Goal: Transaction & Acquisition: Purchase product/service

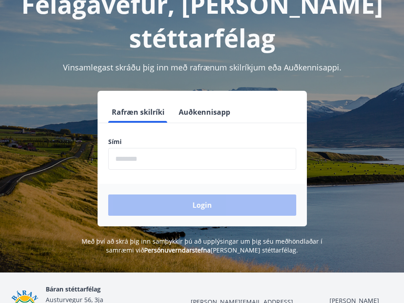
scroll to position [69, 0]
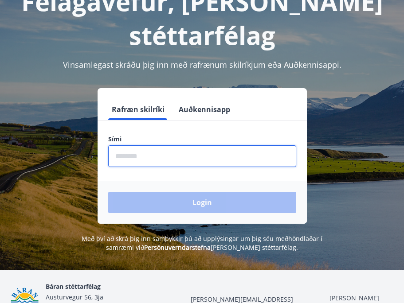
click at [164, 152] on input "phone" at bounding box center [202, 156] width 188 height 22
type input "********"
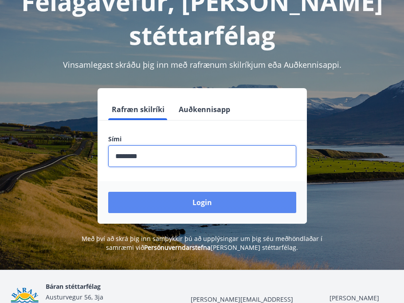
click at [198, 201] on button "Login" at bounding box center [202, 202] width 188 height 21
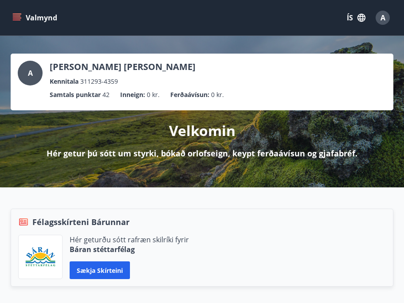
click at [364, 15] on icon "button" at bounding box center [361, 18] width 8 height 8
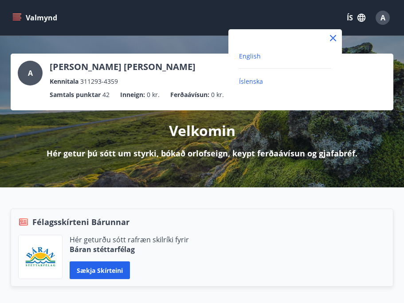
click at [256, 59] on span "English" at bounding box center [250, 56] width 22 height 8
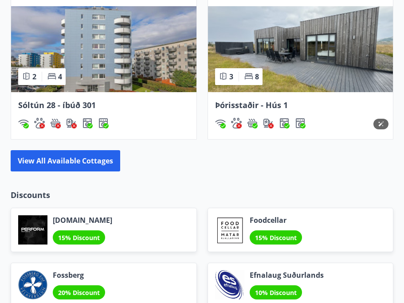
scroll to position [951, 0]
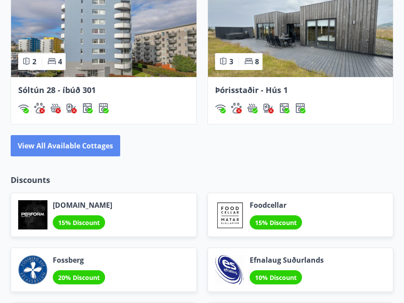
click at [97, 145] on button "View all available cottages" at bounding box center [66, 145] width 110 height 21
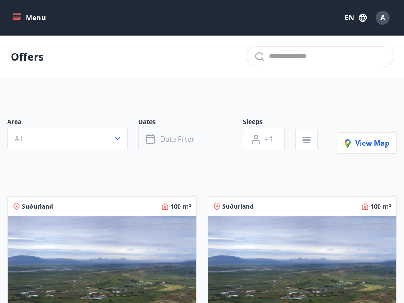
click at [183, 139] on span "Date filter" at bounding box center [177, 139] width 35 height 10
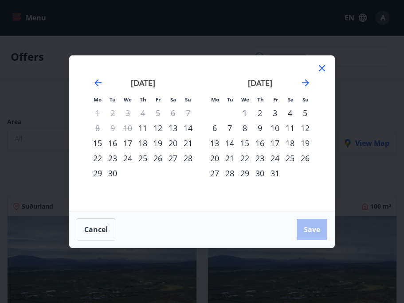
click at [175, 146] on div "20" at bounding box center [172, 143] width 15 height 15
click at [172, 159] on div "27" at bounding box center [172, 158] width 15 height 15
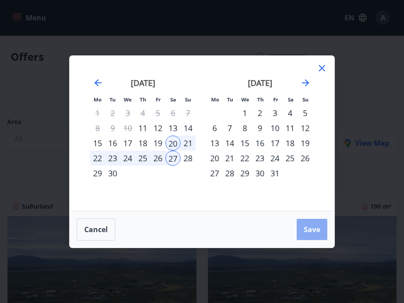
click at [306, 226] on span "Save" at bounding box center [312, 230] width 16 height 10
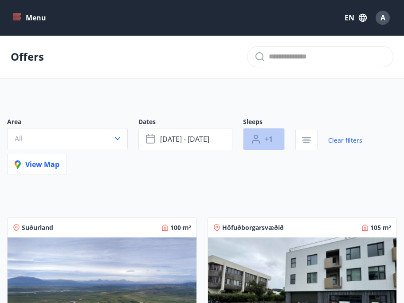
click at [267, 137] on span "+1" at bounding box center [269, 139] width 8 height 10
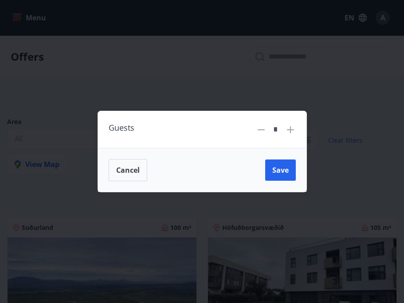
click at [284, 130] on div "*" at bounding box center [275, 130] width 19 height 16
click at [290, 130] on icon at bounding box center [290, 129] width 7 height 7
type input "*"
click at [278, 161] on button "Save" at bounding box center [280, 170] width 31 height 21
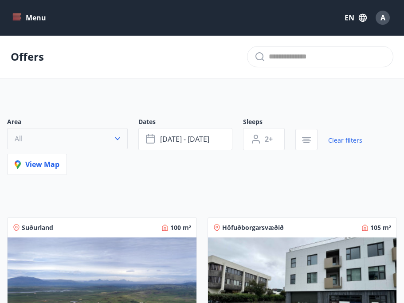
click at [119, 138] on icon "button" at bounding box center [117, 138] width 5 height 3
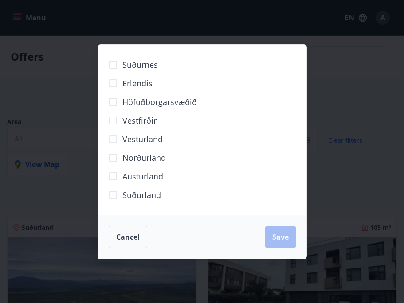
click at [78, 185] on div "Suðurnes Erlendis Höfuðborgarsvæðið Vestfirðir Vesturland Norðurland Austurland…" at bounding box center [202, 151] width 404 height 303
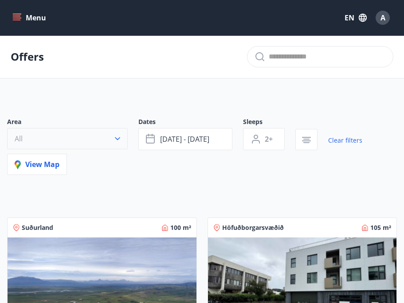
click at [113, 139] on icon "button" at bounding box center [117, 138] width 9 height 9
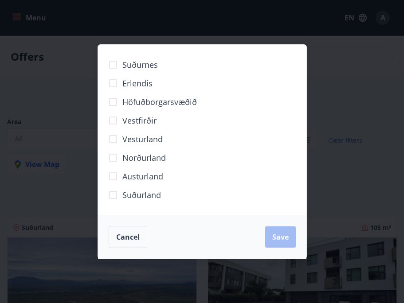
click at [90, 164] on div "Suðurnes Erlendis Höfuðborgarsvæðið Vestfirðir Vesturland Norðurland Austurland…" at bounding box center [202, 151] width 404 height 303
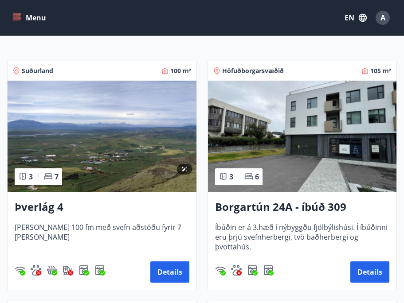
scroll to position [171, 0]
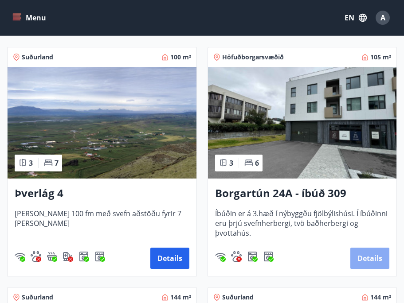
click at [372, 260] on button "Details" at bounding box center [369, 258] width 39 height 21
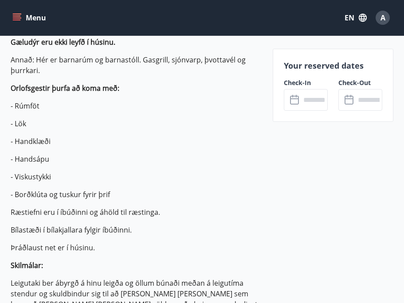
scroll to position [446, 0]
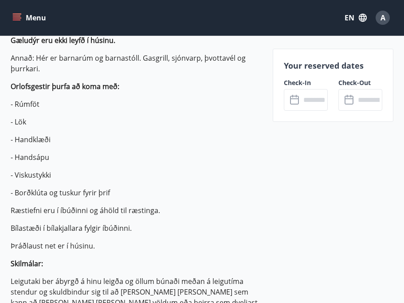
click at [312, 93] on input "text" at bounding box center [314, 100] width 27 height 22
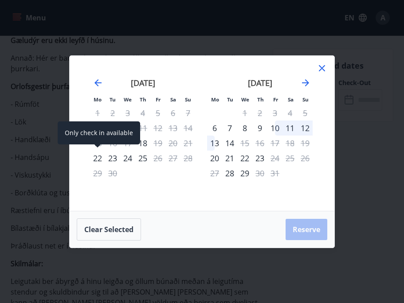
click at [102, 154] on div "22" at bounding box center [97, 158] width 15 height 15
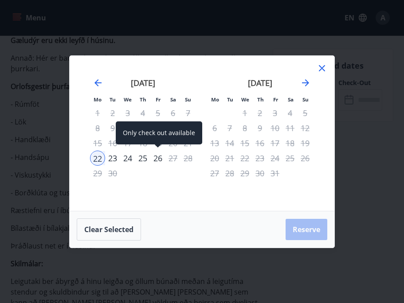
click at [156, 159] on div "26" at bounding box center [157, 158] width 15 height 15
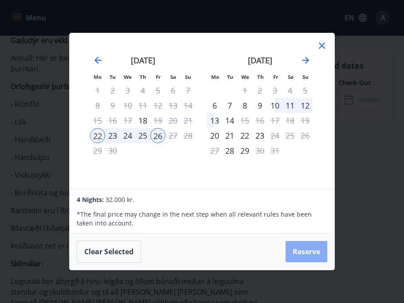
click at [300, 255] on button "Reserve" at bounding box center [307, 251] width 42 height 21
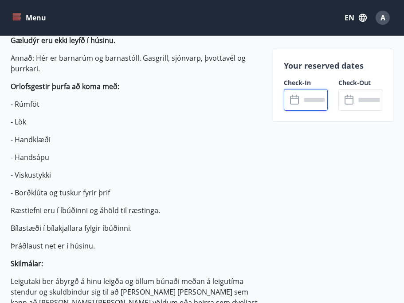
type input "******"
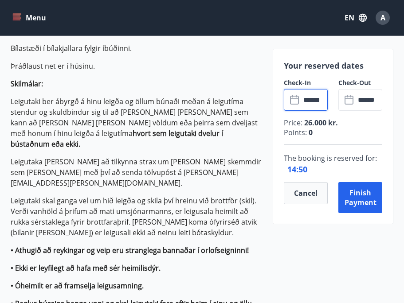
scroll to position [501, 0]
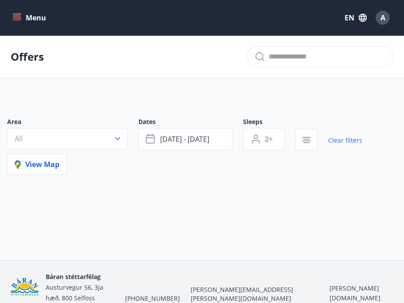
type input "*"
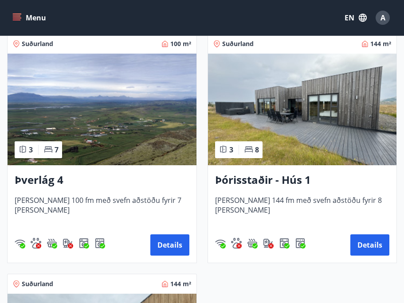
scroll to position [197, 0]
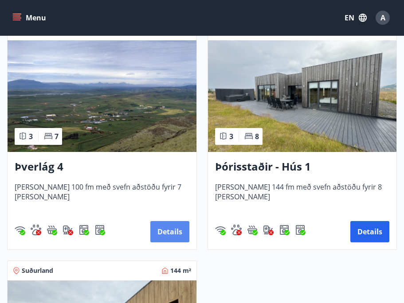
click at [165, 230] on button "Details" at bounding box center [169, 231] width 39 height 21
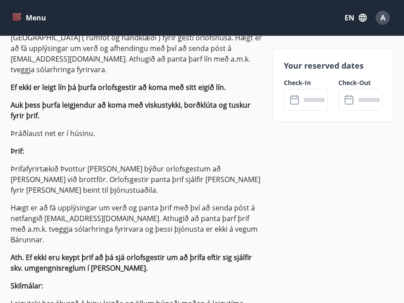
scroll to position [509, 0]
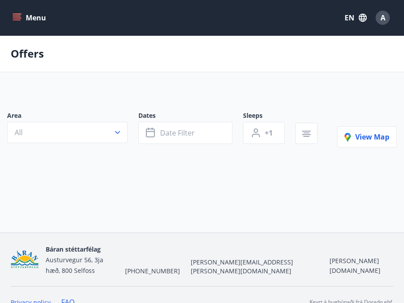
type input "*"
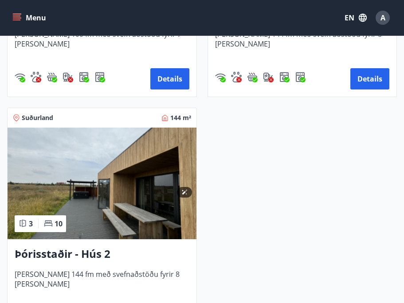
scroll to position [389, 0]
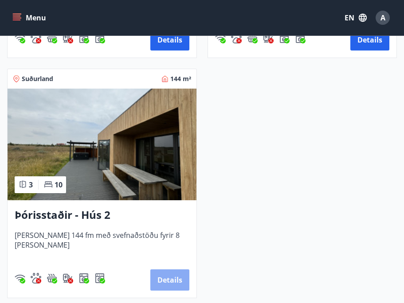
click at [167, 278] on button "Details" at bounding box center [169, 280] width 39 height 21
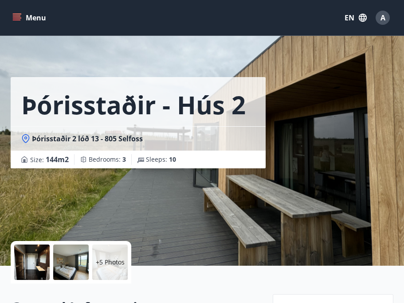
click at [43, 262] on div at bounding box center [31, 262] width 35 height 35
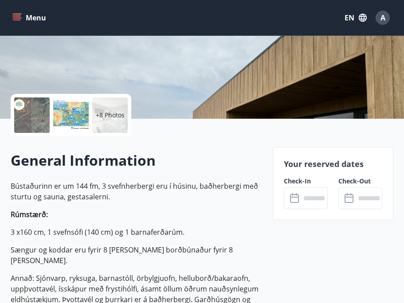
scroll to position [156, 0]
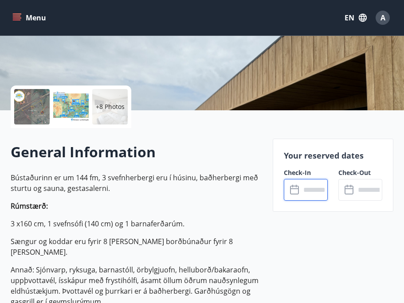
click at [315, 195] on input "text" at bounding box center [314, 190] width 27 height 22
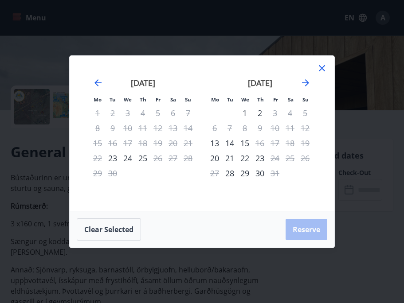
click at [112, 160] on div "23" at bounding box center [112, 158] width 15 height 15
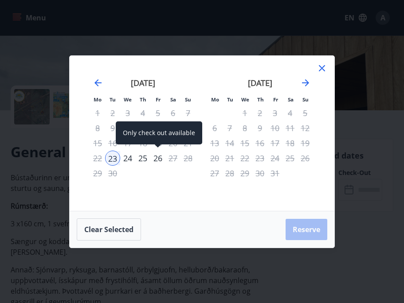
click at [160, 160] on div "26" at bounding box center [157, 158] width 15 height 15
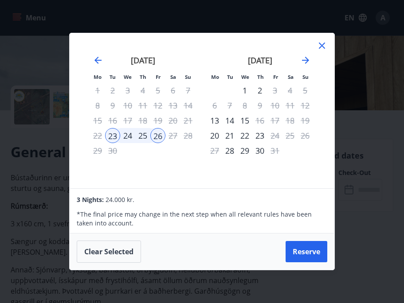
click at [325, 45] on icon at bounding box center [322, 45] width 11 height 11
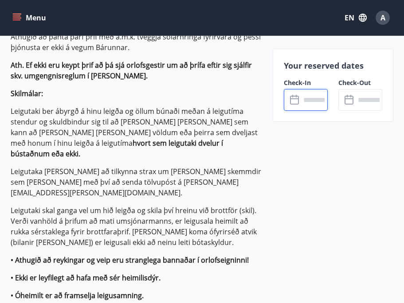
scroll to position [865, 0]
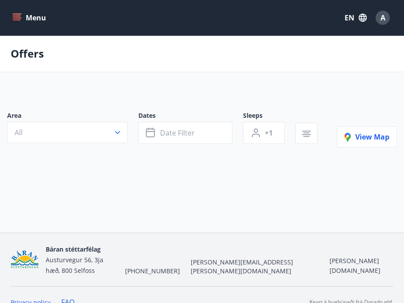
type input "*"
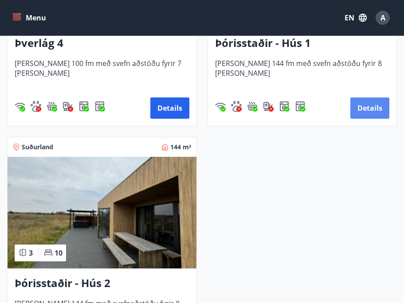
click at [368, 109] on button "Details" at bounding box center [369, 108] width 39 height 21
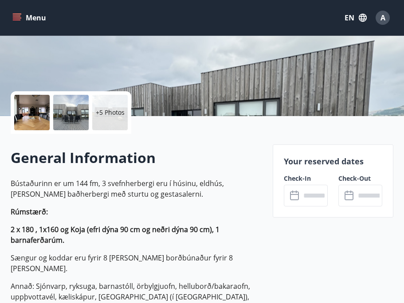
scroll to position [176, 0]
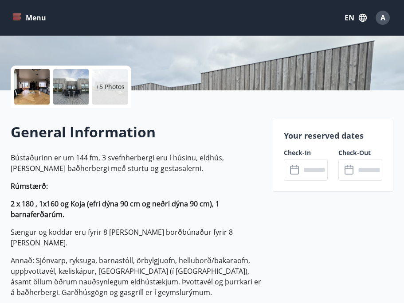
click at [322, 179] on input "text" at bounding box center [314, 170] width 27 height 22
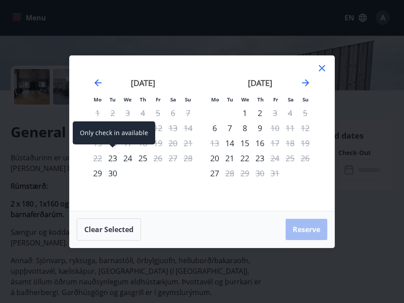
click at [116, 158] on div "23" at bounding box center [112, 158] width 15 height 15
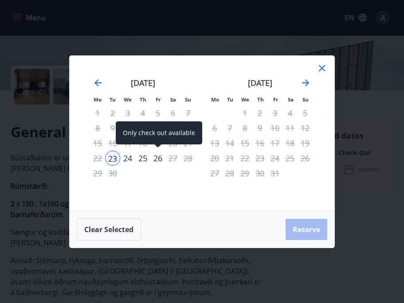
click at [157, 162] on div "26" at bounding box center [157, 158] width 15 height 15
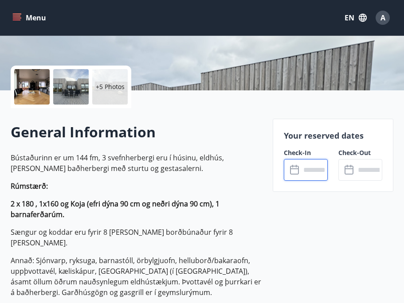
click at [17, 19] on icon "menu" at bounding box center [16, 17] width 9 height 9
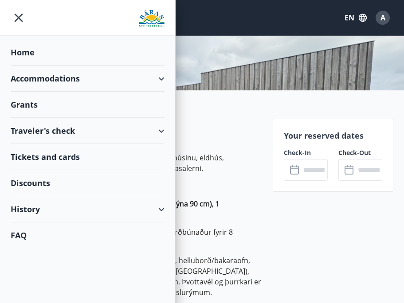
click at [56, 78] on div "Accommodations" at bounding box center [88, 79] width 154 height 26
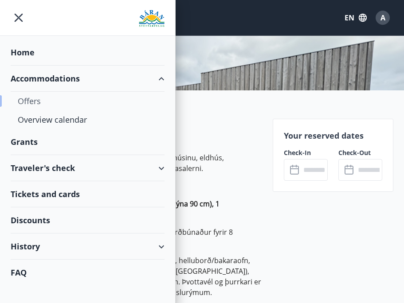
click at [29, 102] on div "Offers" at bounding box center [88, 101] width 140 height 19
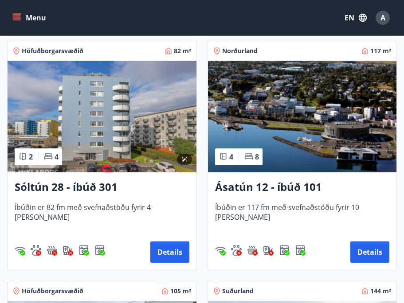
scroll to position [639, 0]
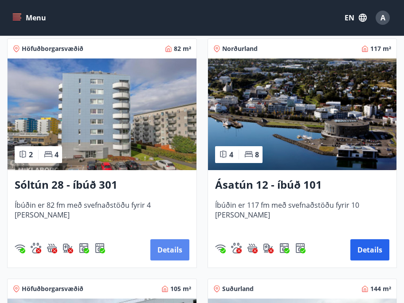
click at [171, 247] on button "Details" at bounding box center [169, 249] width 39 height 21
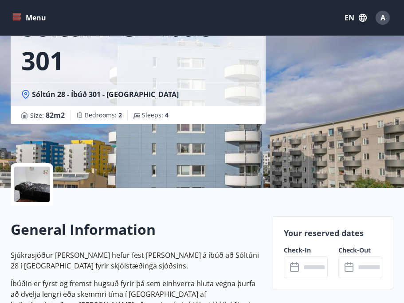
scroll to position [79, 0]
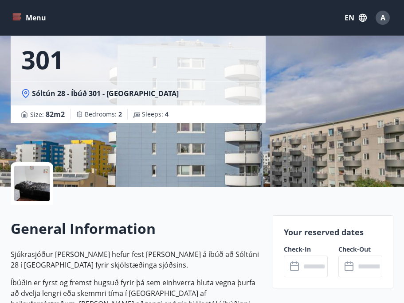
click at [317, 264] on input "text" at bounding box center [314, 267] width 27 height 22
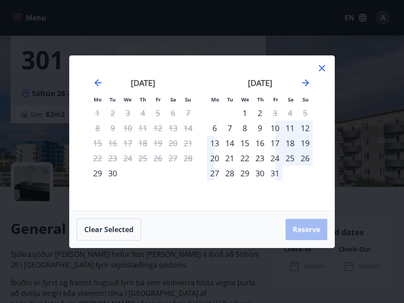
click at [321, 69] on icon at bounding box center [322, 68] width 6 height 6
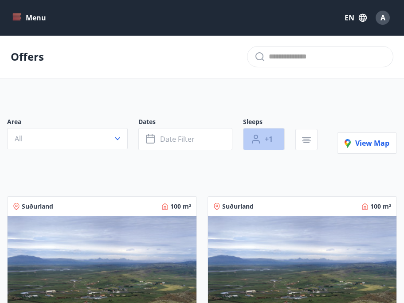
click at [262, 142] on button "+1" at bounding box center [264, 139] width 42 height 22
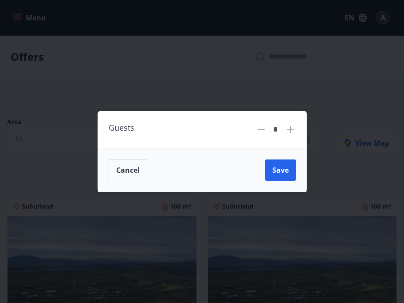
click at [291, 130] on icon at bounding box center [290, 129] width 7 height 7
type input "*"
click at [288, 166] on span "Save" at bounding box center [280, 170] width 16 height 10
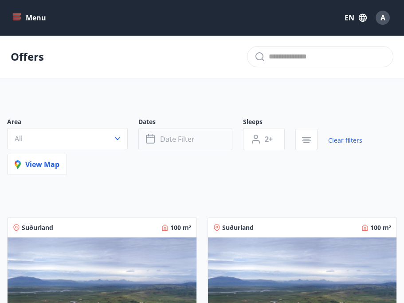
click at [209, 140] on button "Date filter" at bounding box center [185, 139] width 94 height 22
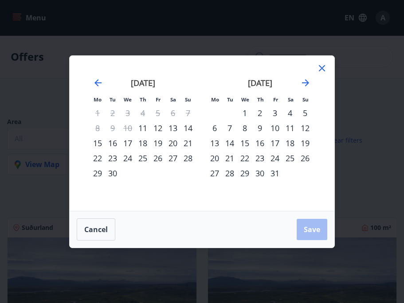
click at [189, 145] on div "21" at bounding box center [187, 143] width 15 height 15
click at [161, 157] on div "26" at bounding box center [157, 158] width 15 height 15
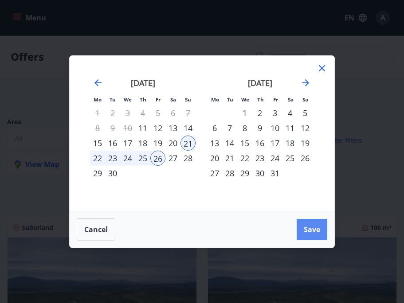
click at [303, 228] on button "Save" at bounding box center [312, 229] width 31 height 21
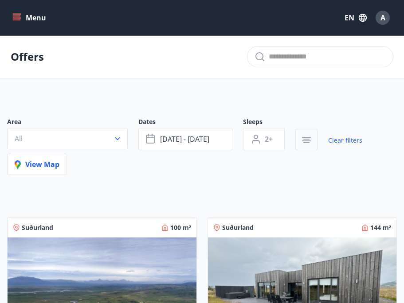
click at [311, 146] on button "button" at bounding box center [306, 139] width 22 height 21
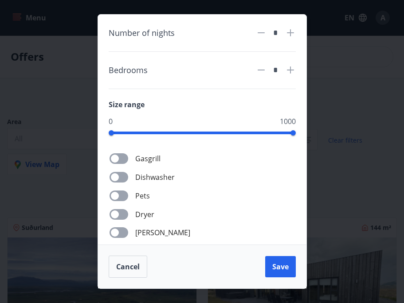
scroll to position [67, 0]
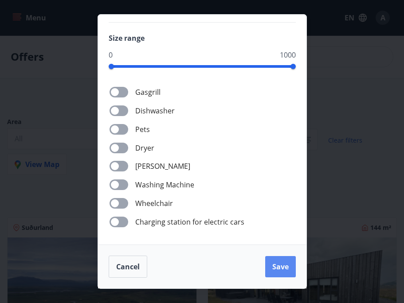
click at [279, 261] on button "Save" at bounding box center [280, 266] width 31 height 21
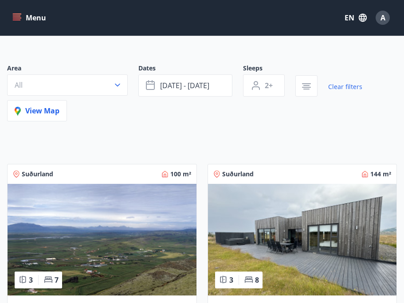
scroll to position [66, 0]
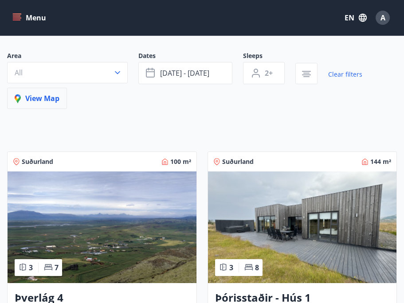
click at [55, 102] on span "View map" at bounding box center [37, 99] width 45 height 10
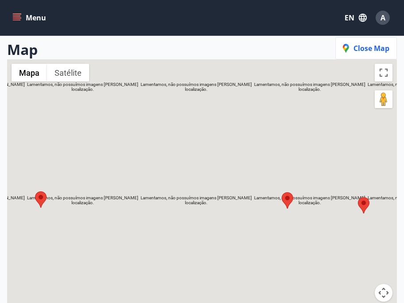
scroll to position [0, 0]
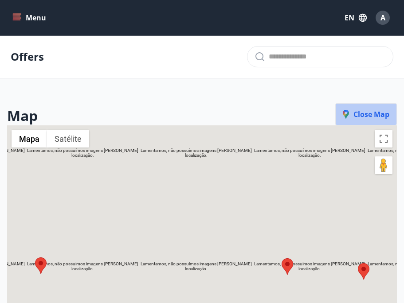
click at [368, 115] on span "Close map" at bounding box center [366, 115] width 47 height 10
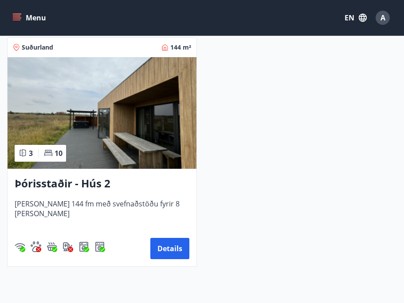
scroll to position [423, 0]
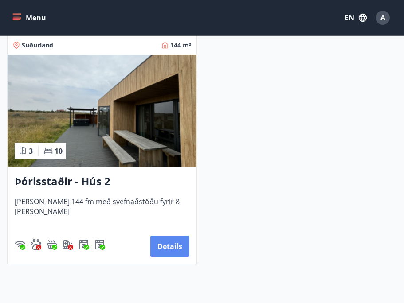
click at [182, 249] on button "Details" at bounding box center [169, 246] width 39 height 21
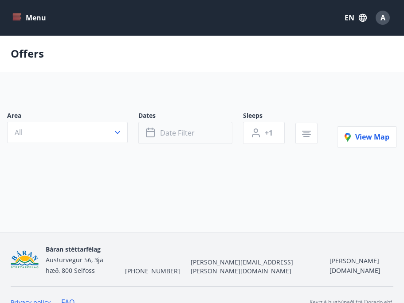
type input "*"
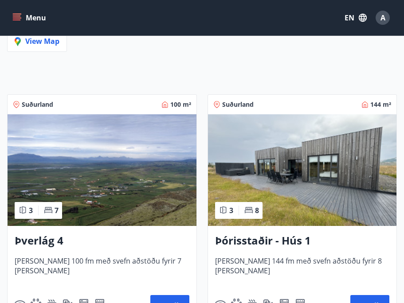
scroll to position [126, 0]
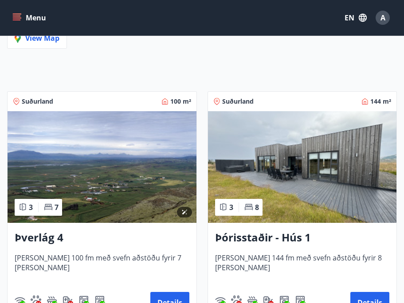
click at [151, 162] on img at bounding box center [102, 167] width 189 height 112
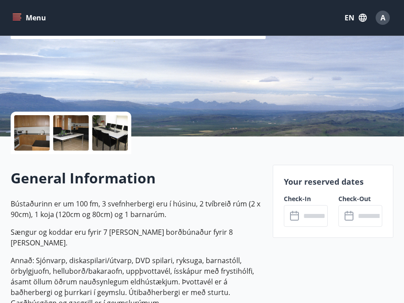
scroll to position [136, 0]
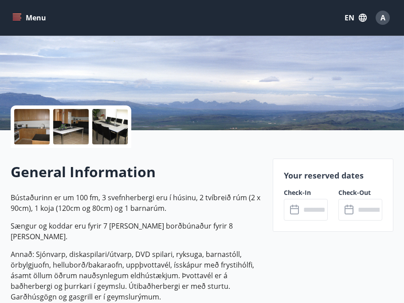
click at [348, 17] on button "EN" at bounding box center [355, 18] width 29 height 16
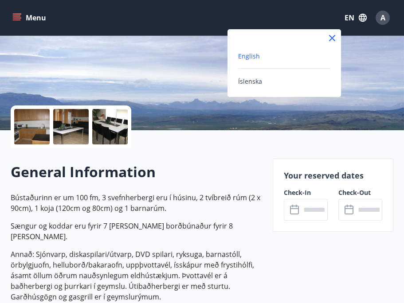
click at [252, 55] on span "English" at bounding box center [249, 56] width 22 height 8
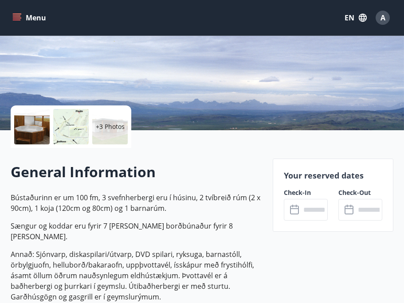
click at [38, 125] on div at bounding box center [31, 126] width 35 height 35
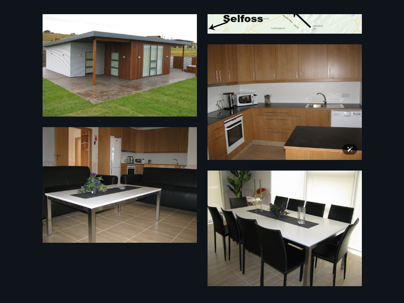
scroll to position [0, 0]
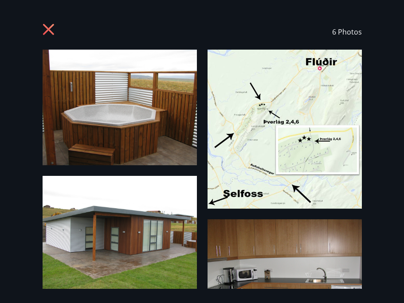
click at [54, 31] on icon at bounding box center [50, 31] width 14 height 14
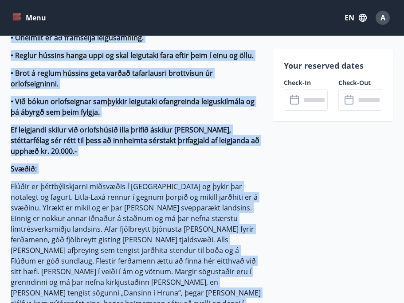
scroll to position [1078, 0]
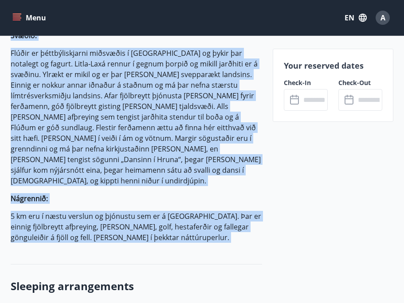
drag, startPoint x: 12, startPoint y: 76, endPoint x: 141, endPoint y: 177, distance: 163.6
copy p "Bústaðurinn er um 100 fm, 3 svefnherbergi eru í húsinu, 2 tvíbreið rúm (2 x 90c…"
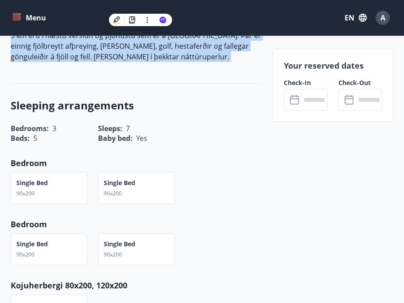
scroll to position [1261, 0]
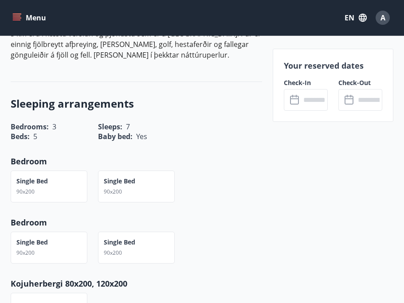
click at [102, 171] on div "Single Bed 90x200" at bounding box center [136, 187] width 77 height 32
click at [66, 232] on div "Single Bed 90x200" at bounding box center [49, 248] width 77 height 32
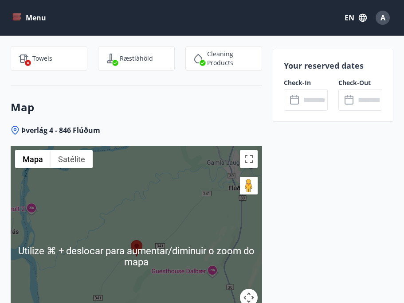
scroll to position [2175, 0]
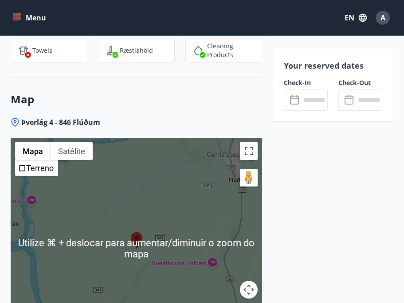
click at [18, 17] on icon "menu" at bounding box center [18, 17] width 10 height 1
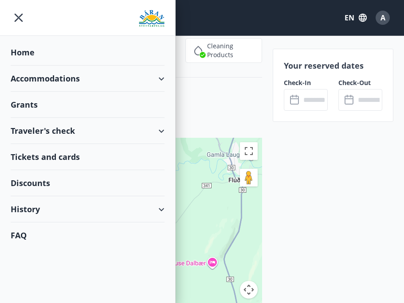
click at [42, 78] on div "Accommodations" at bounding box center [88, 79] width 154 height 26
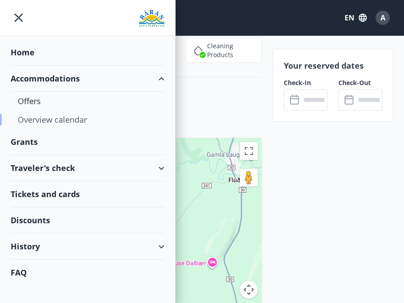
click at [51, 119] on div "Overview calendar" at bounding box center [88, 119] width 140 height 19
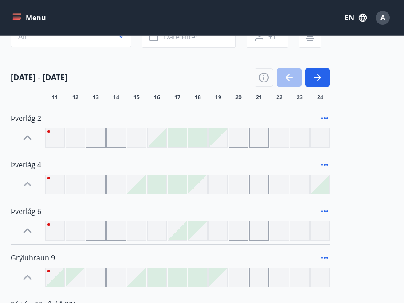
scroll to position [408, 0]
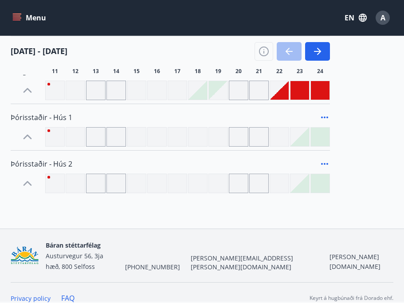
click at [239, 94] on div at bounding box center [239, 91] width 20 height 20
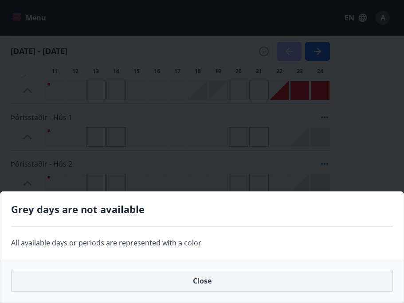
click at [208, 276] on button "Close" at bounding box center [202, 281] width 382 height 22
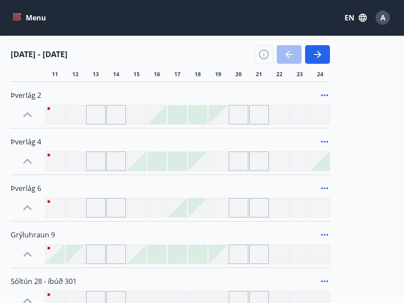
scroll to position [0, 0]
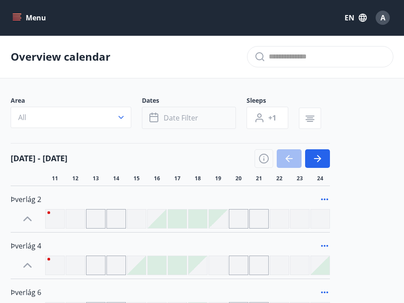
click at [193, 121] on span "Date filter" at bounding box center [181, 118] width 35 height 10
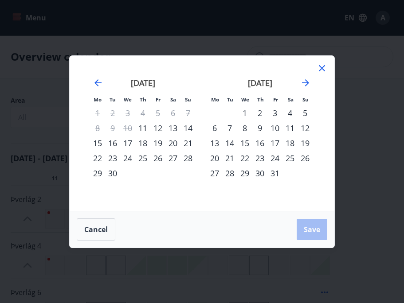
click at [100, 157] on div "22" at bounding box center [97, 158] width 15 height 15
click at [156, 161] on div "26" at bounding box center [157, 158] width 15 height 15
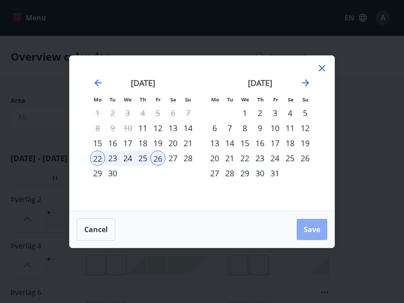
click at [307, 227] on span "Save" at bounding box center [312, 230] width 16 height 10
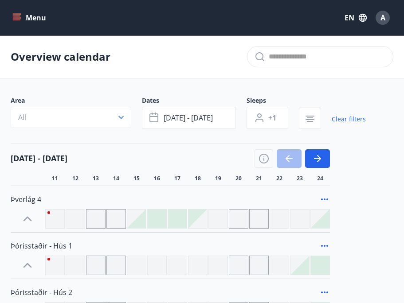
click at [279, 219] on div at bounding box center [280, 219] width 20 height 20
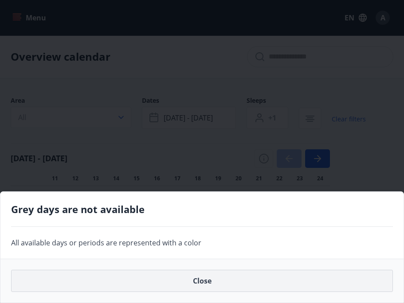
click at [235, 282] on button "Close" at bounding box center [202, 281] width 382 height 22
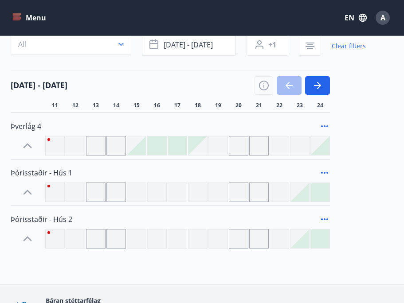
scroll to position [89, 0]
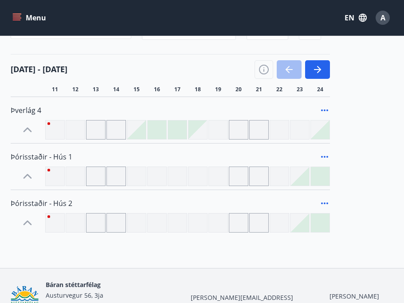
click at [320, 129] on div at bounding box center [320, 130] width 19 height 19
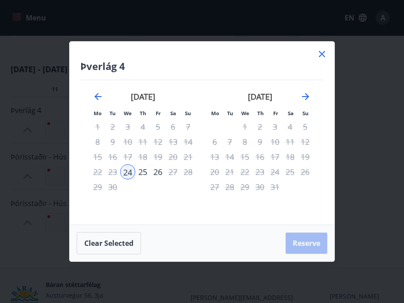
click at [157, 172] on div "26" at bounding box center [157, 172] width 15 height 15
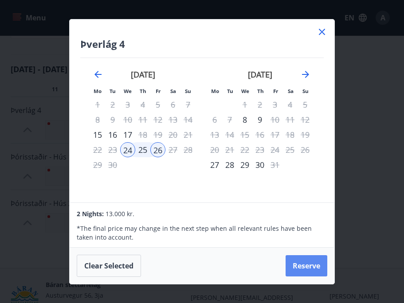
click at [307, 262] on button "Reserve" at bounding box center [307, 265] width 42 height 21
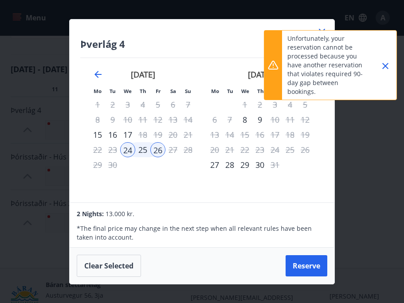
click at [388, 74] on div at bounding box center [382, 65] width 22 height 69
click at [388, 66] on icon "Close" at bounding box center [385, 66] width 11 height 11
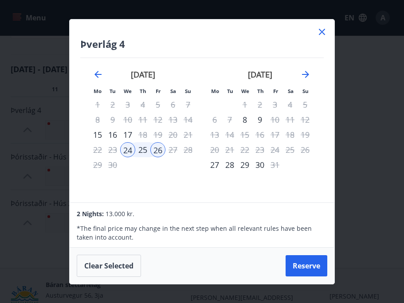
click at [371, 120] on div "Þverlág 4 Mo Tu We Th Fr Sa Su Mo Tu We Th Fr Sa Su August 2025 1 2 3 4 5 6 7 8…" at bounding box center [202, 151] width 404 height 303
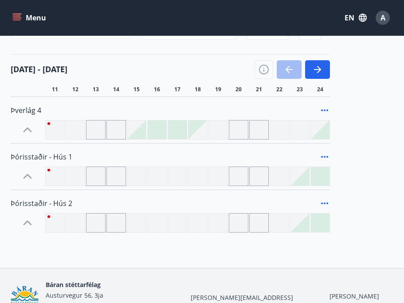
click at [319, 175] on div at bounding box center [320, 176] width 19 height 19
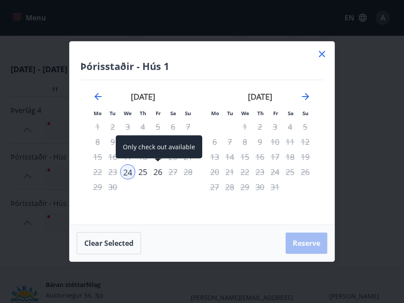
click at [156, 169] on div "26" at bounding box center [157, 172] width 15 height 15
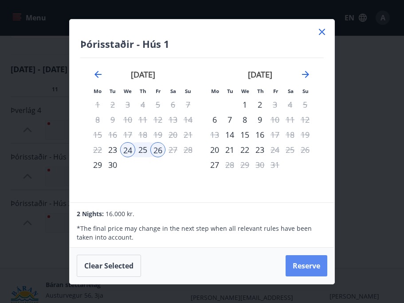
click at [302, 265] on button "Reserve" at bounding box center [307, 265] width 42 height 21
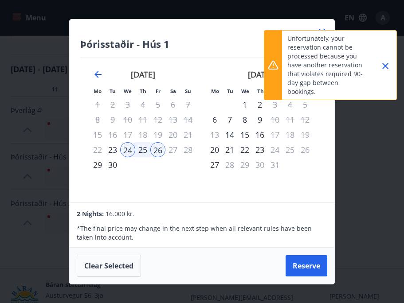
click at [349, 183] on div "Þórisstaðir - Hús 1 Mo Tu We Th Fr Sa Su Mo Tu We Th Fr Sa Su August 2025 1 2 3…" at bounding box center [202, 151] width 404 height 303
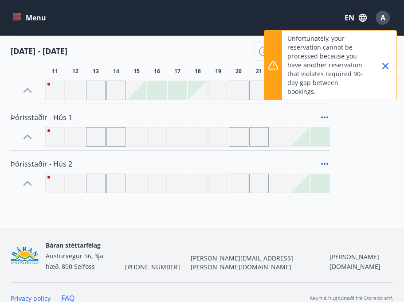
scroll to position [0, 0]
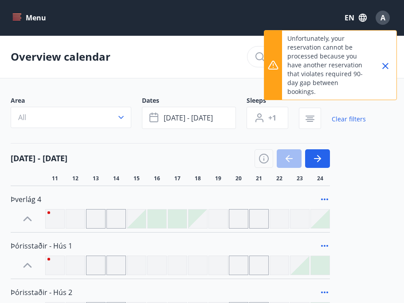
click at [16, 20] on icon "menu" at bounding box center [16, 17] width 9 height 9
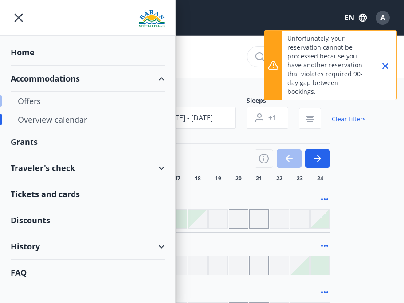
click at [37, 101] on div "Offers" at bounding box center [88, 101] width 140 height 19
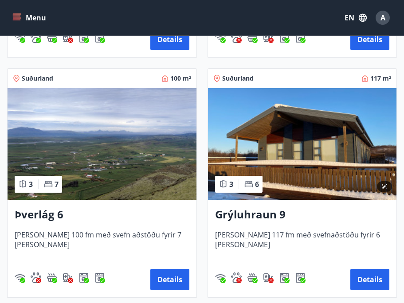
scroll to position [371, 0]
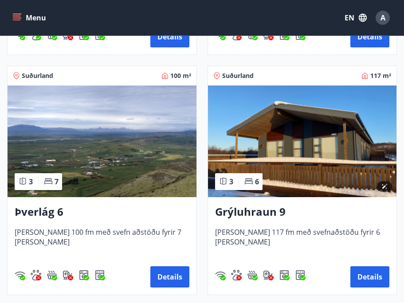
click at [323, 161] on img at bounding box center [302, 142] width 189 height 112
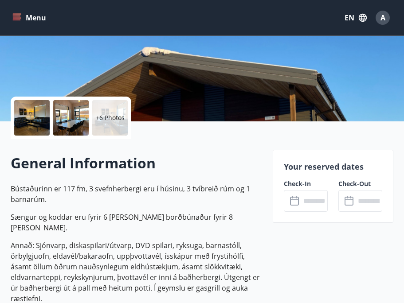
scroll to position [145, 0]
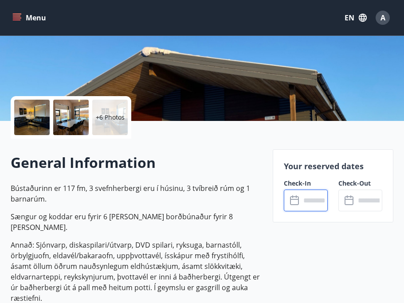
click at [312, 205] on input "text" at bounding box center [314, 201] width 27 height 22
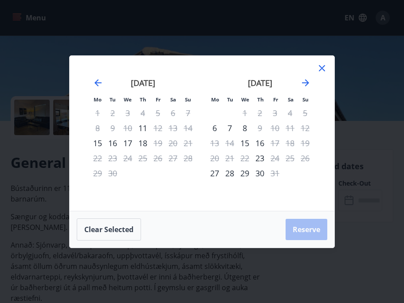
click at [320, 67] on icon at bounding box center [322, 68] width 11 height 11
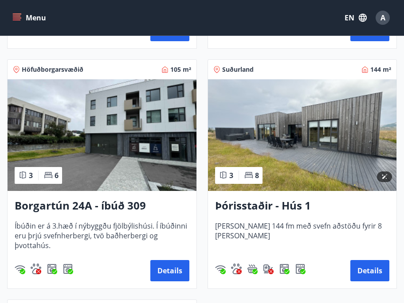
scroll to position [862, 0]
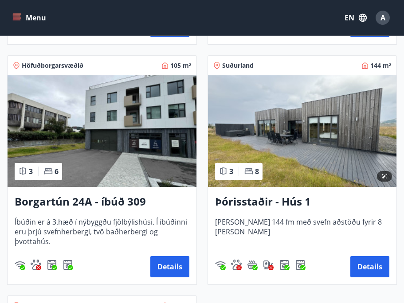
click at [293, 147] on img at bounding box center [302, 131] width 189 height 112
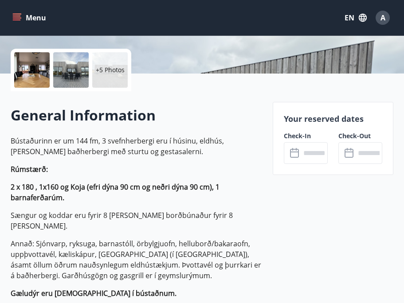
scroll to position [194, 0]
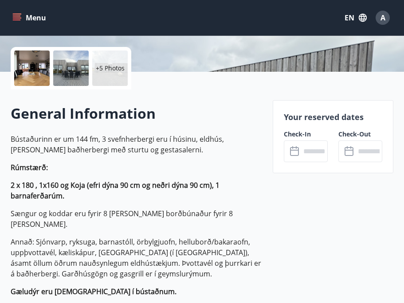
click at [308, 155] on input "text" at bounding box center [314, 152] width 27 height 22
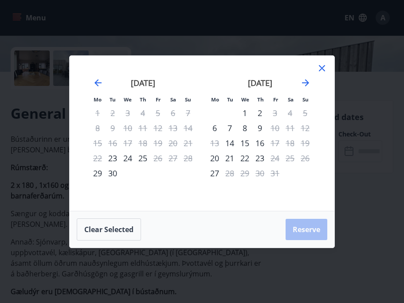
click at [118, 156] on div "23" at bounding box center [112, 158] width 15 height 15
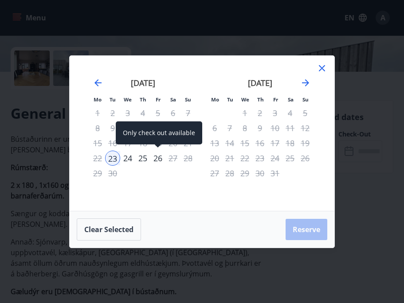
click at [158, 160] on div "26" at bounding box center [157, 158] width 15 height 15
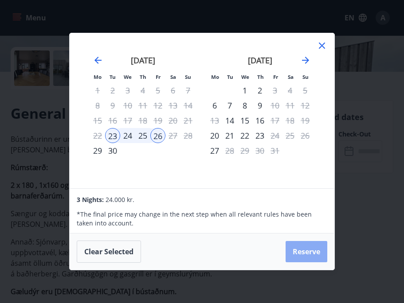
click at [310, 253] on button "Reserve" at bounding box center [307, 251] width 42 height 21
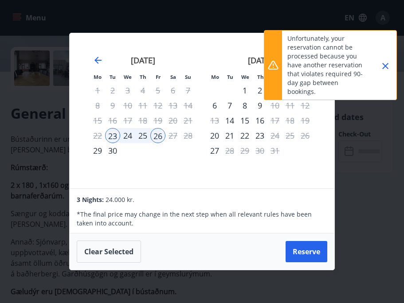
click at [389, 68] on icon "Close" at bounding box center [385, 66] width 11 height 11
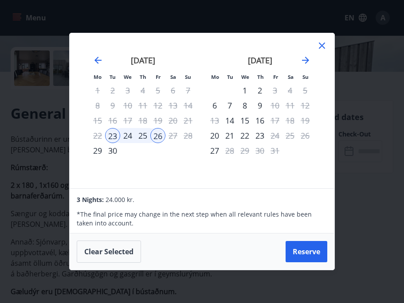
click at [321, 46] on icon at bounding box center [321, 45] width 1 height 1
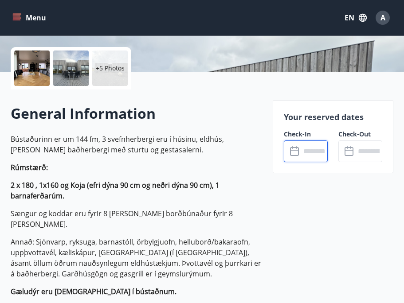
click at [19, 20] on icon "menu" at bounding box center [17, 20] width 8 height 1
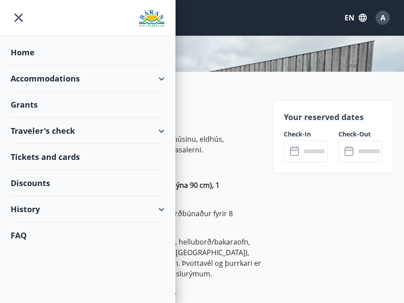
click at [55, 126] on div "Traveler's check" at bounding box center [88, 131] width 154 height 26
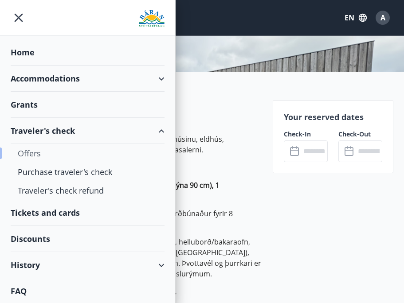
click at [36, 155] on div "Offers" at bounding box center [88, 153] width 140 height 19
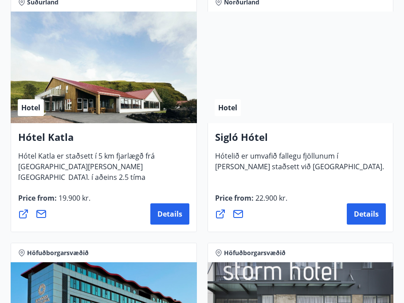
scroll to position [923, 0]
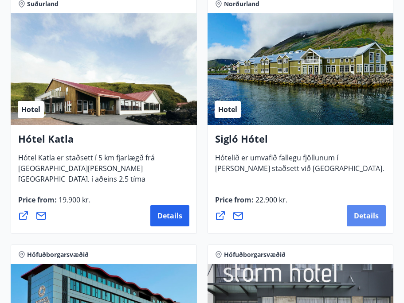
click at [367, 212] on span "Details" at bounding box center [366, 216] width 25 height 10
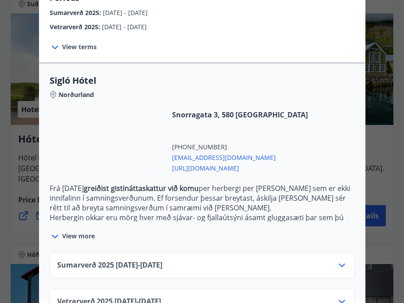
scroll to position [196, 0]
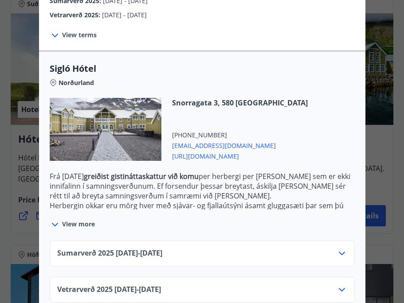
click at [376, 140] on div "Sigló Hótel Fyrir bókarnir og frekari upplýsingar vinsamlega senduð póst á netf…" at bounding box center [202, 151] width 404 height 303
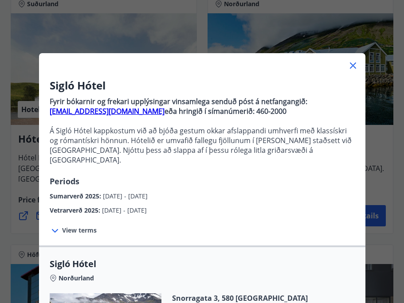
click at [350, 67] on icon at bounding box center [353, 66] width 6 height 6
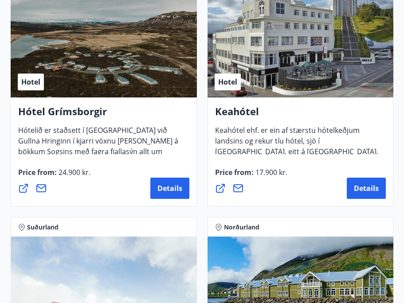
scroll to position [674, 0]
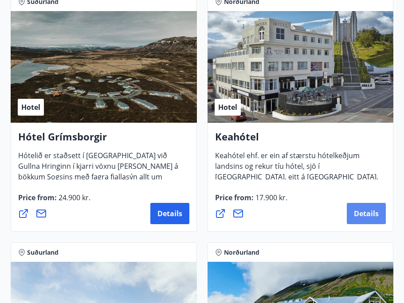
click at [368, 212] on span "Details" at bounding box center [366, 214] width 25 height 10
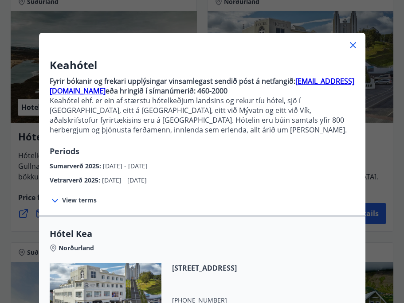
scroll to position [24, 0]
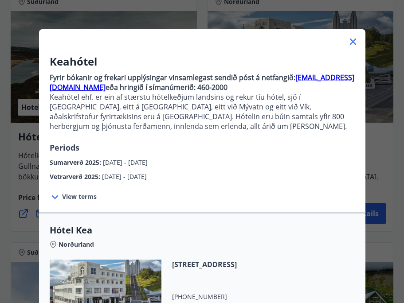
click at [96, 196] on span "View terms" at bounding box center [79, 196] width 35 height 9
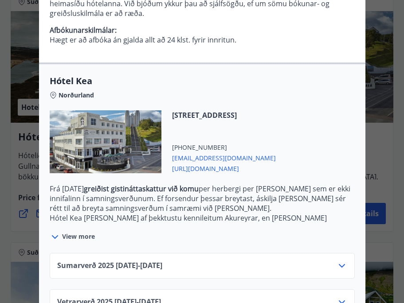
scroll to position [275, 0]
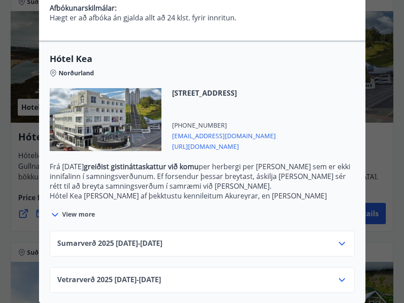
click at [81, 216] on span "View more" at bounding box center [78, 214] width 33 height 9
click at [239, 240] on div "Sumarverð 2025 16.05.25 - 30.09.25" at bounding box center [202, 248] width 290 height 18
click at [347, 242] on div "Sumarverð 2025 16.05.25 - 30.09.25" at bounding box center [202, 244] width 305 height 26
click at [345, 242] on icon at bounding box center [342, 244] width 11 height 11
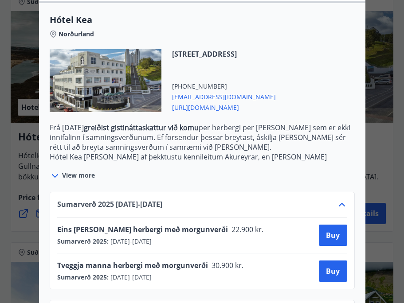
scroll to position [347, 0]
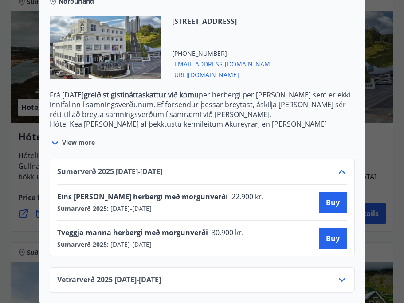
drag, startPoint x: 207, startPoint y: 241, endPoint x: 47, endPoint y: 100, distance: 213.0
click at [47, 100] on div "Hótel Kea Norðurland Hafnarstræti 87-89, 600 Akureyri +354 4602080 kea@keahotel…" at bounding box center [202, 136] width 326 height 335
copy div "innifalinn í samningsverðunum. Ef forsendur þessar breytast, áskilja Keahótel s…"
click at [261, 150] on div "Sumarverð 2025 16.05.25 - 30.09.25 Eins manns herbergi með morgunverði 22.900 k…" at bounding box center [202, 221] width 326 height 145
click at [333, 199] on span "Buy" at bounding box center [333, 203] width 14 height 10
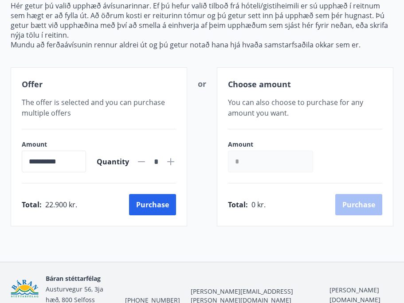
scroll to position [110, 0]
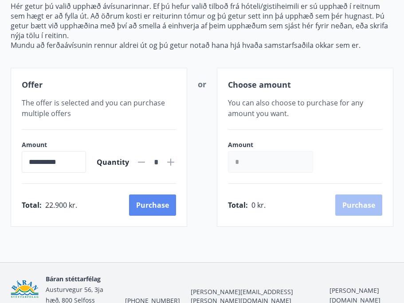
click at [160, 204] on button "Purchase" at bounding box center [152, 205] width 47 height 21
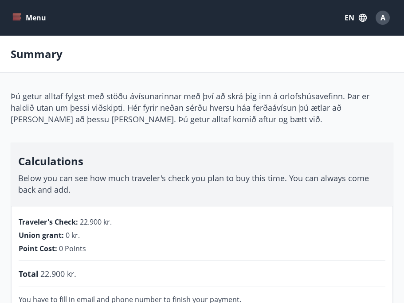
click at [16, 16] on icon "menu" at bounding box center [16, 17] width 9 height 9
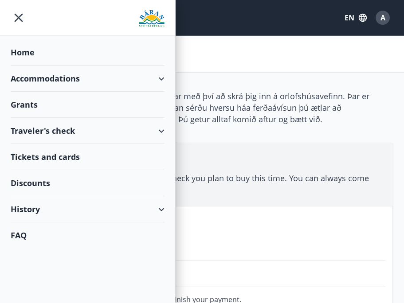
click at [41, 175] on div "Discounts" at bounding box center [88, 183] width 154 height 26
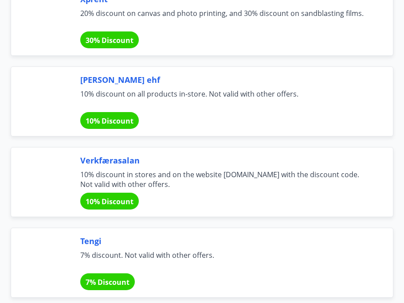
scroll to position [2995, 0]
